Goal: Task Accomplishment & Management: Use online tool/utility

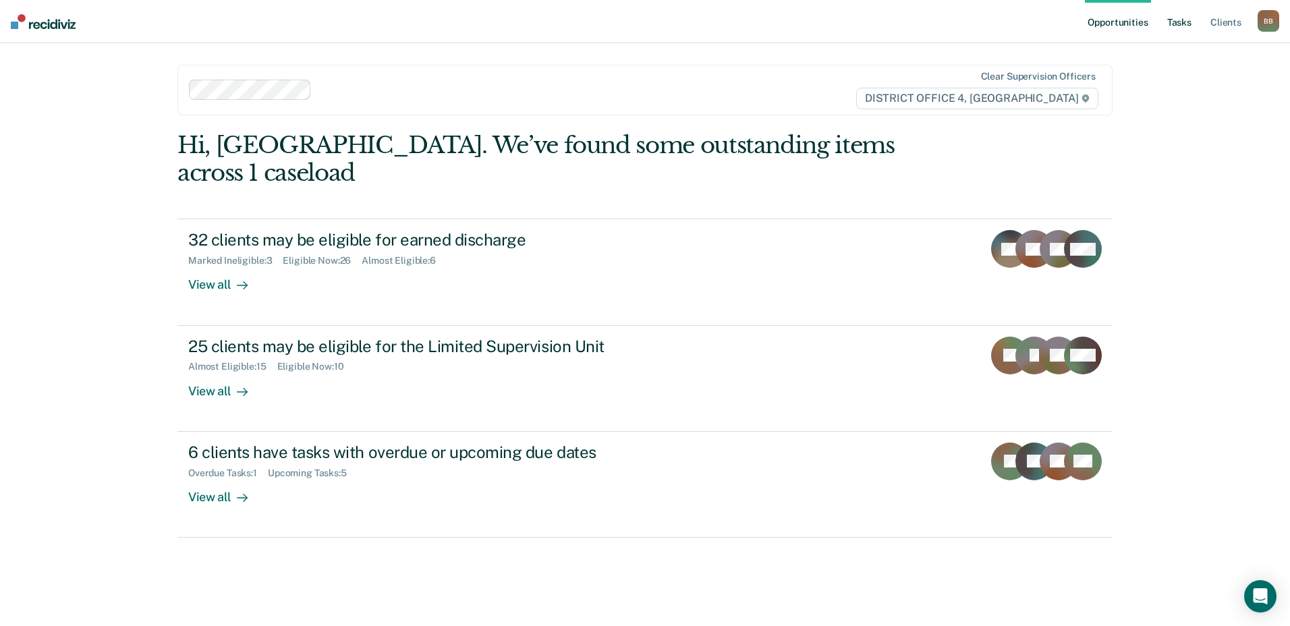
click at [1182, 22] on link "Tasks" at bounding box center [1180, 21] width 30 height 43
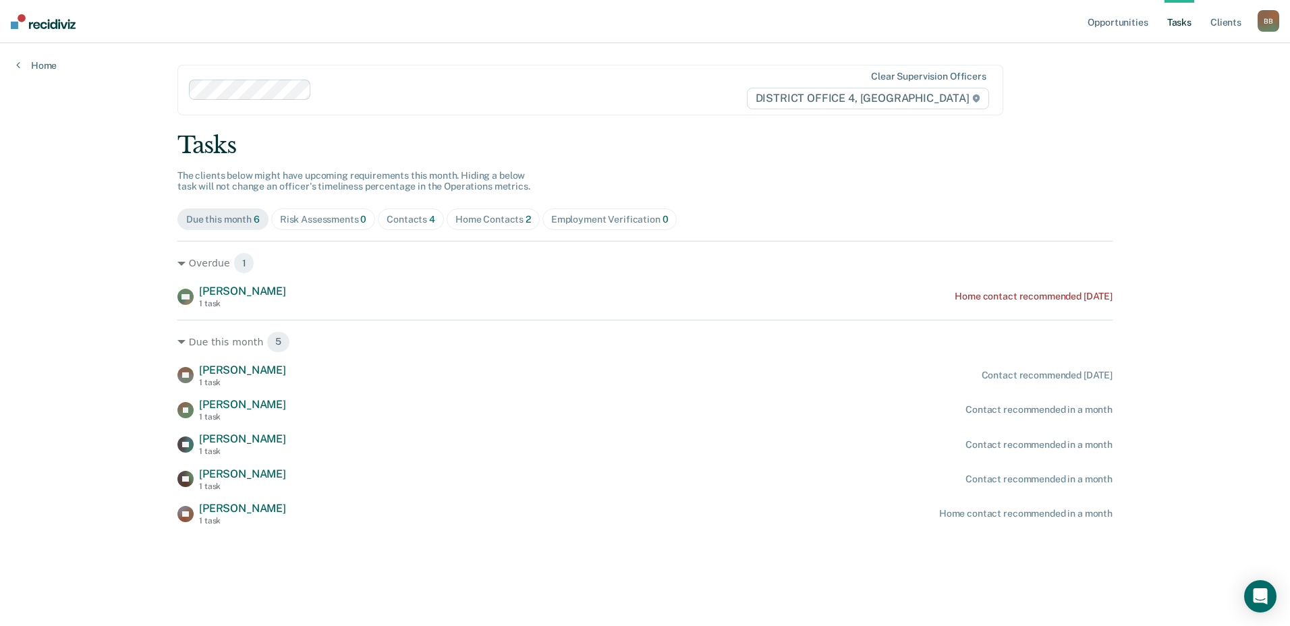
click at [468, 219] on div "Home Contacts 2" at bounding box center [494, 219] width 76 height 11
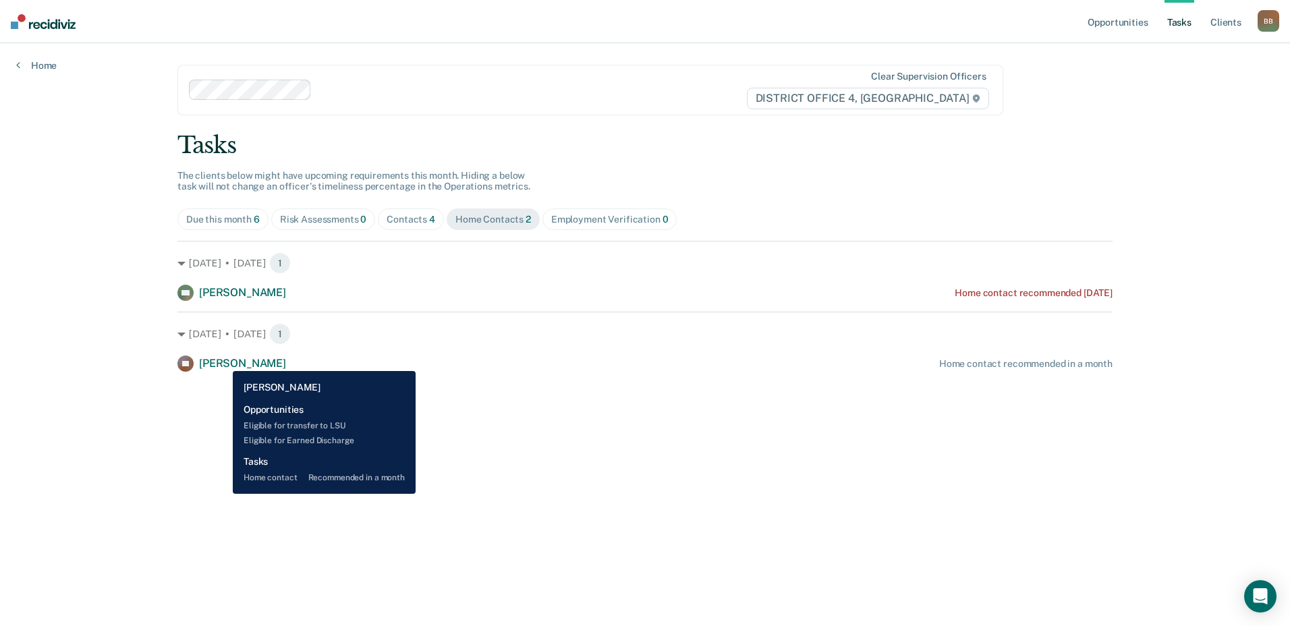
click at [223, 361] on span "[PERSON_NAME]" at bounding box center [242, 363] width 87 height 13
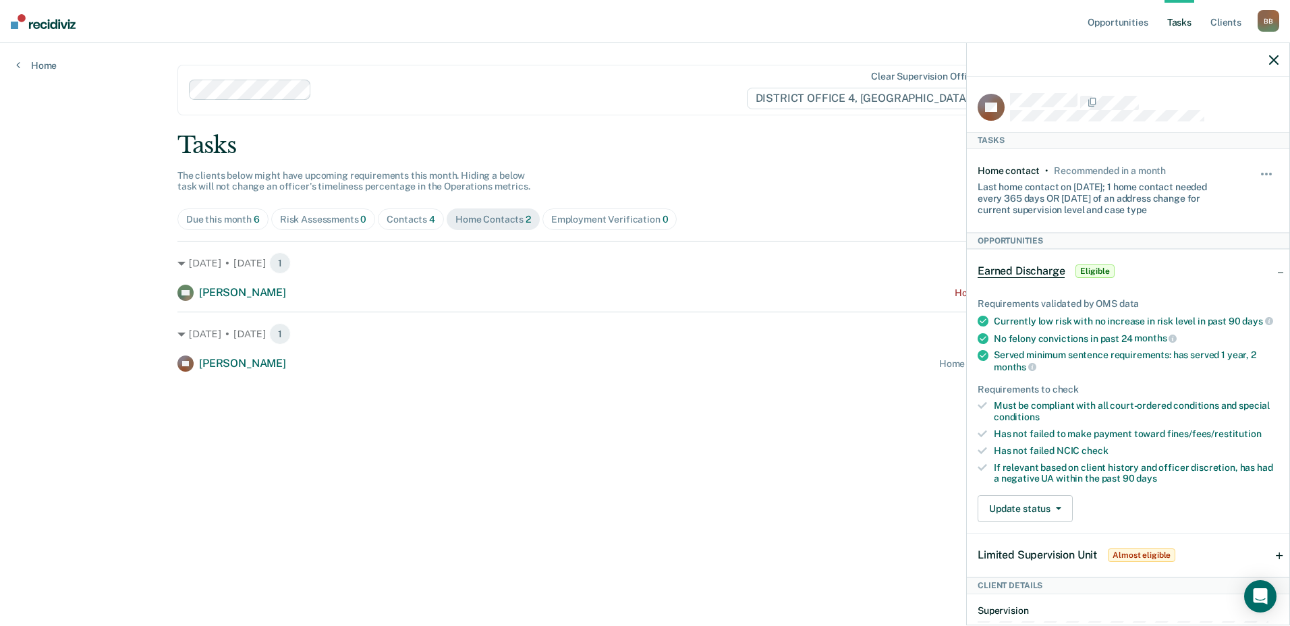
click at [564, 400] on main "Clear supervision officers DISTRICT OFFICE 4, BOISE Tasks The clients below mig…" at bounding box center [645, 318] width 968 height 551
click at [1275, 60] on icon "button" at bounding box center [1273, 59] width 9 height 9
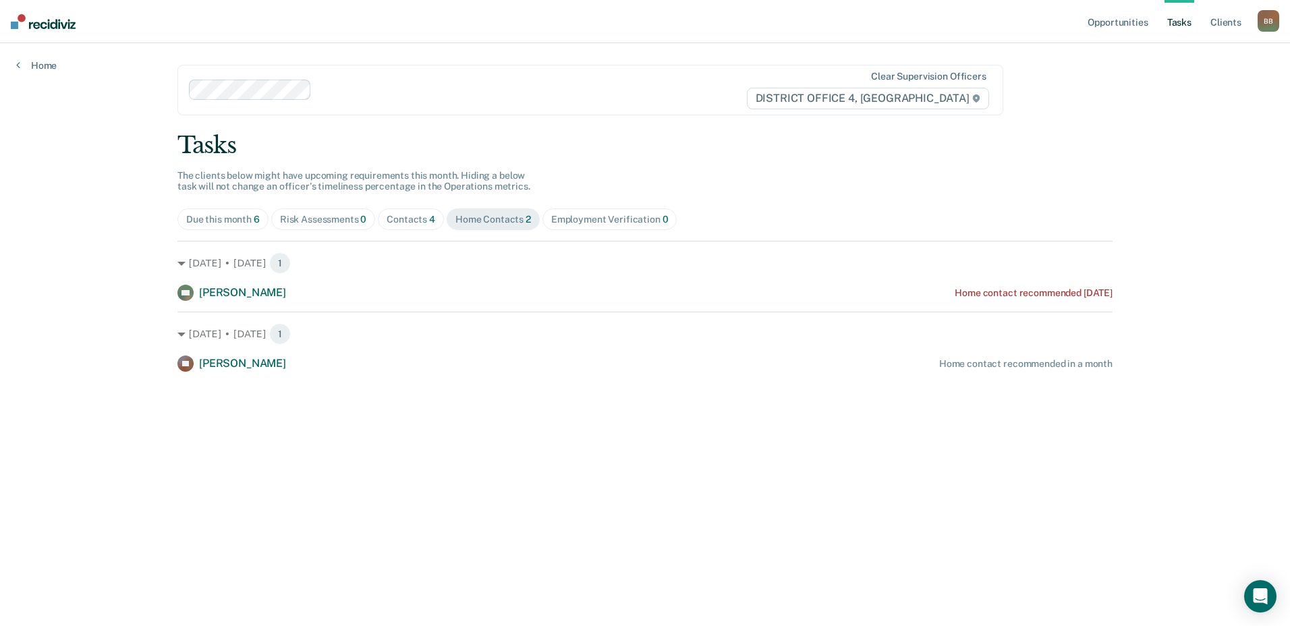
click at [186, 217] on span "Due this month 6" at bounding box center [222, 220] width 91 height 22
